Goal: Ask a question

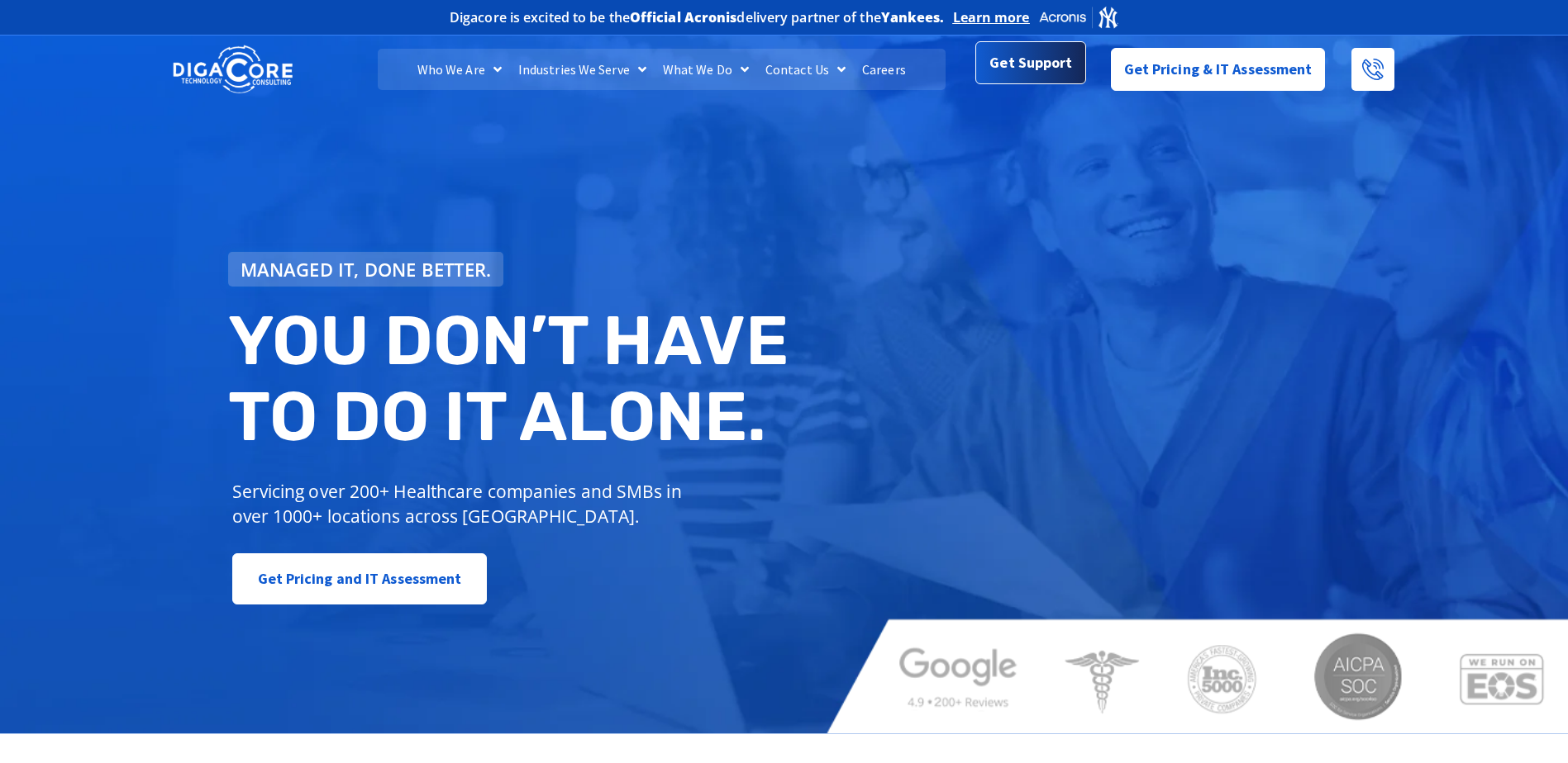
click at [1034, 60] on span "Get Support" at bounding box center [1031, 63] width 83 height 33
click at [1064, 68] on span "Get Support" at bounding box center [1031, 63] width 83 height 33
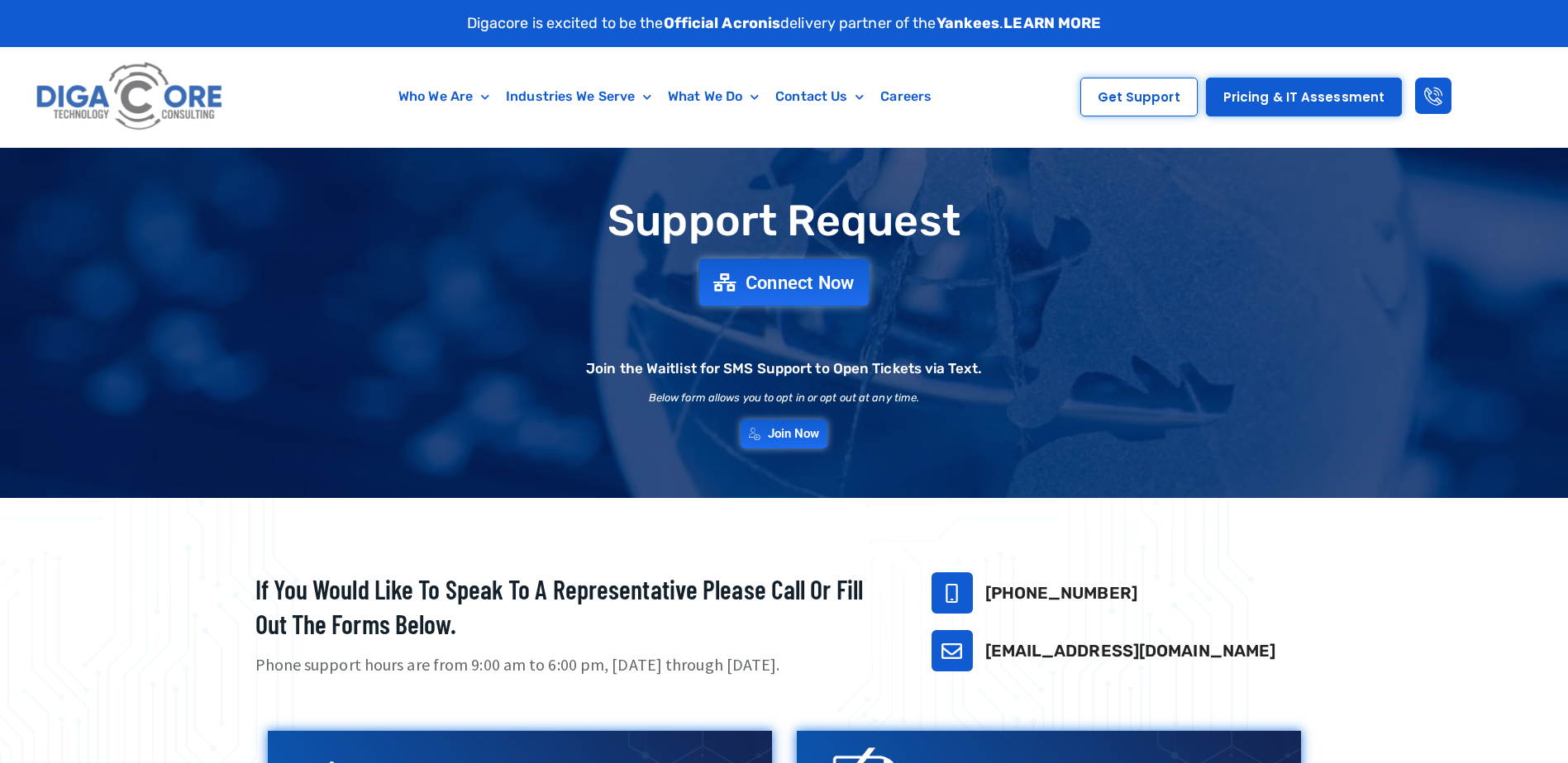
click at [834, 290] on span "Connect Now" at bounding box center [800, 283] width 109 height 18
